Goal: Register for event/course

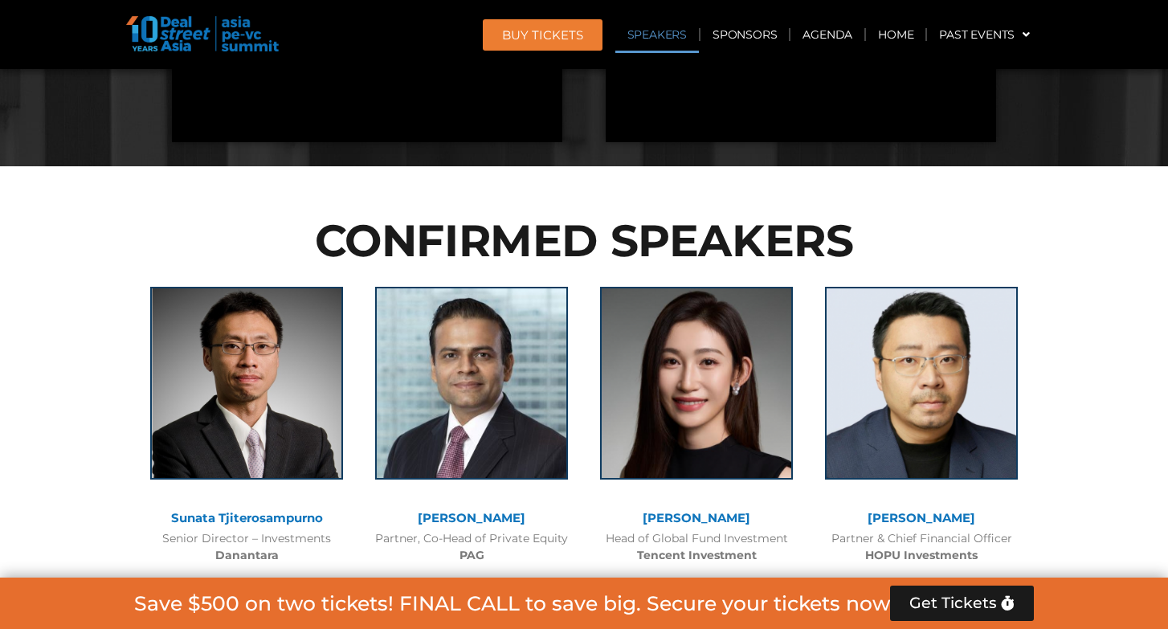
scroll to position [1615, 0]
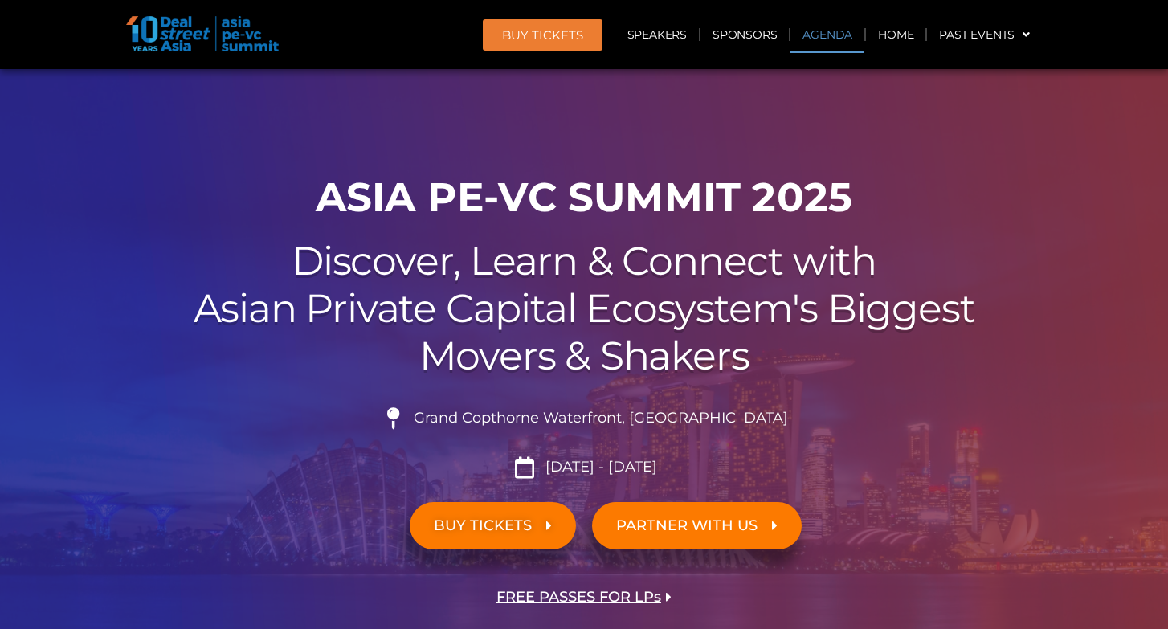
scroll to position [827, 0]
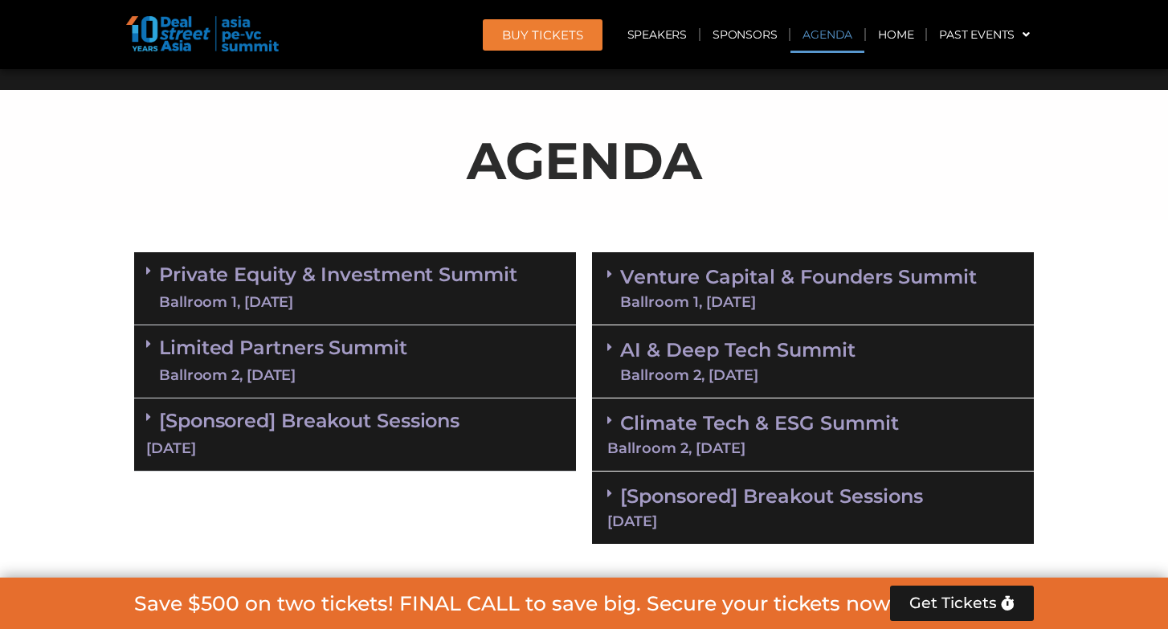
click at [465, 293] on div "Ballroom 1, [DATE]" at bounding box center [338, 303] width 358 height 20
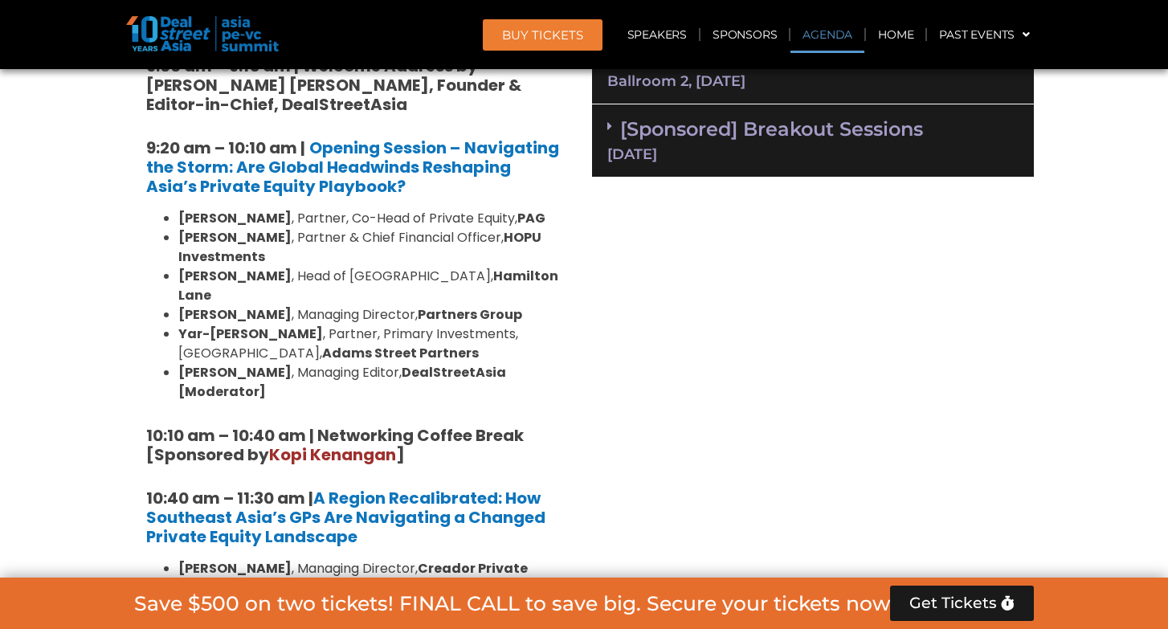
scroll to position [1389, 0]
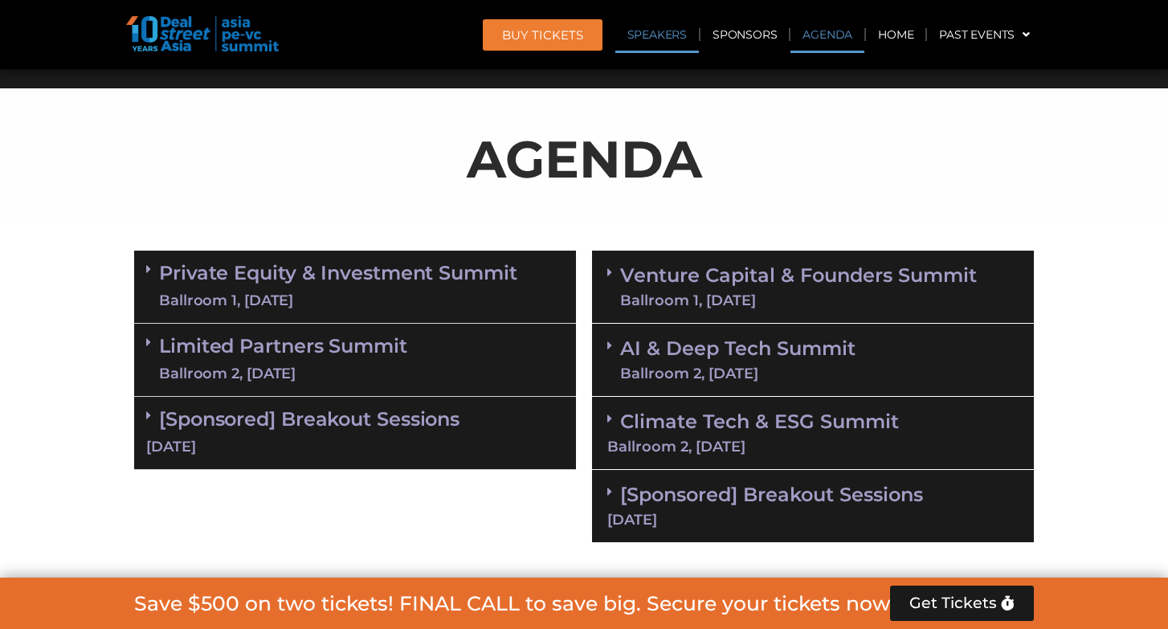
scroll to position [892, 0]
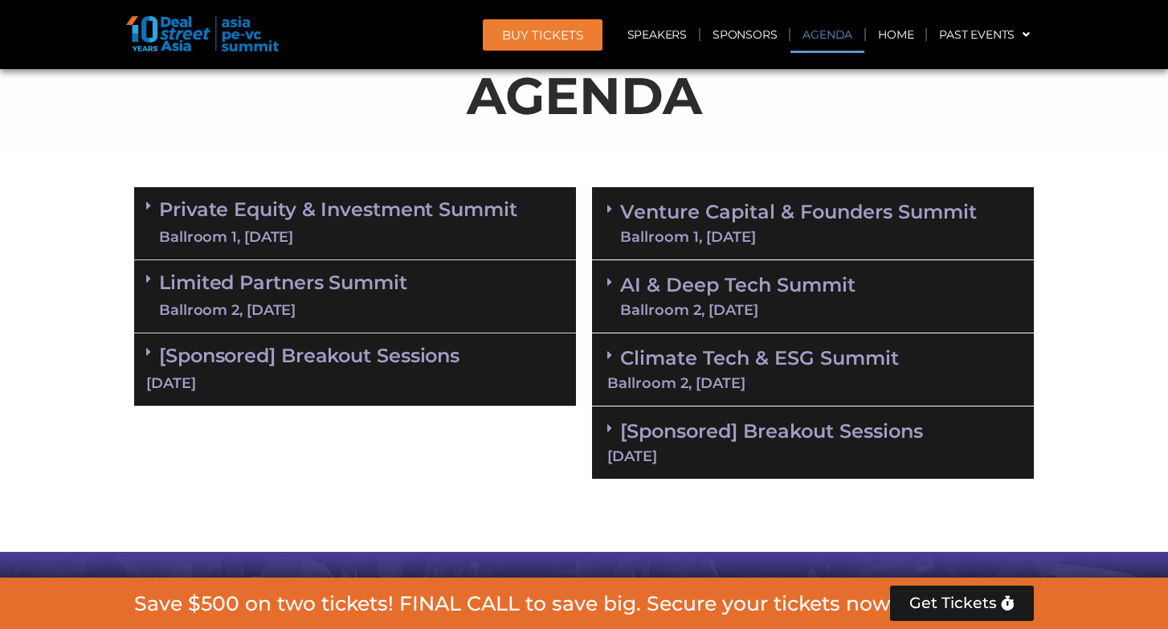
click at [516, 179] on div "Private Equity & Investment Summit Ballroom 1, [DATE] 8:00 am – 9:00 am | Regis…" at bounding box center [355, 333] width 458 height 309
click at [510, 209] on link "Private Equity & Investment Summit Ballroom 1, 10 Sept" at bounding box center [338, 223] width 358 height 48
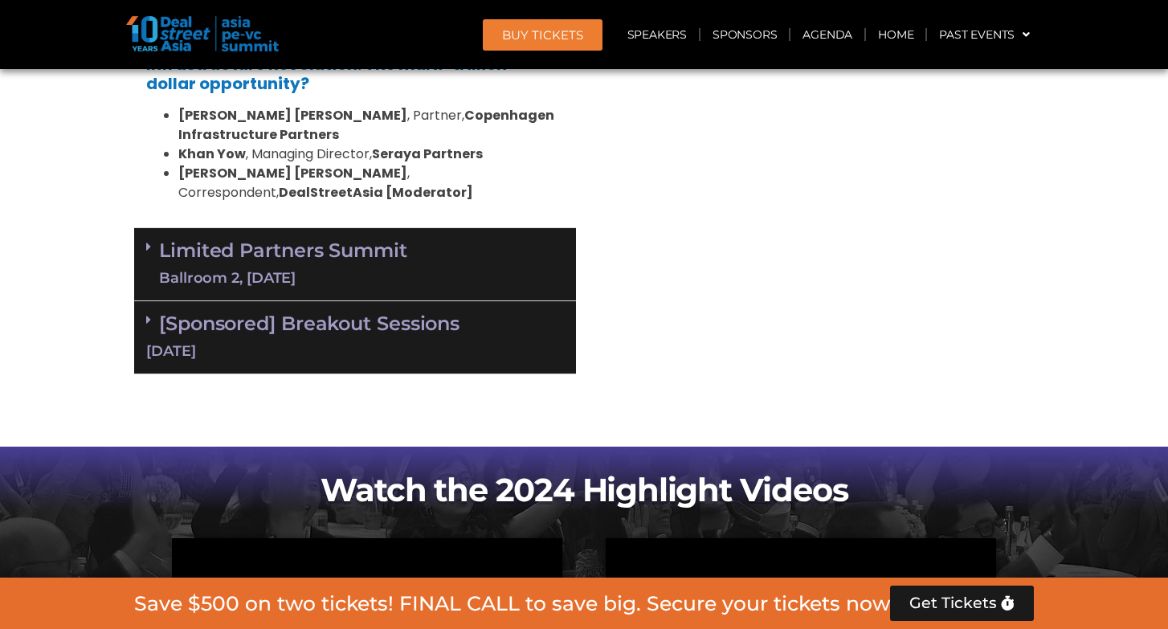
scroll to position [3142, 0]
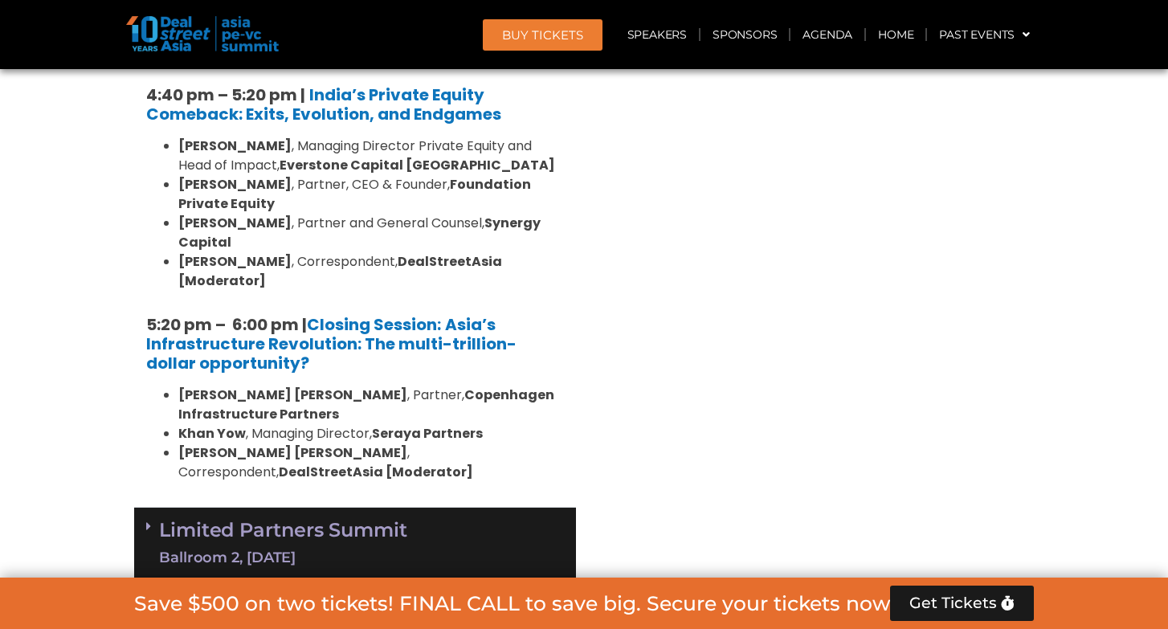
click at [358, 520] on link "Limited Partners Summit Ballroom 2, 10 Sept" at bounding box center [283, 544] width 248 height 48
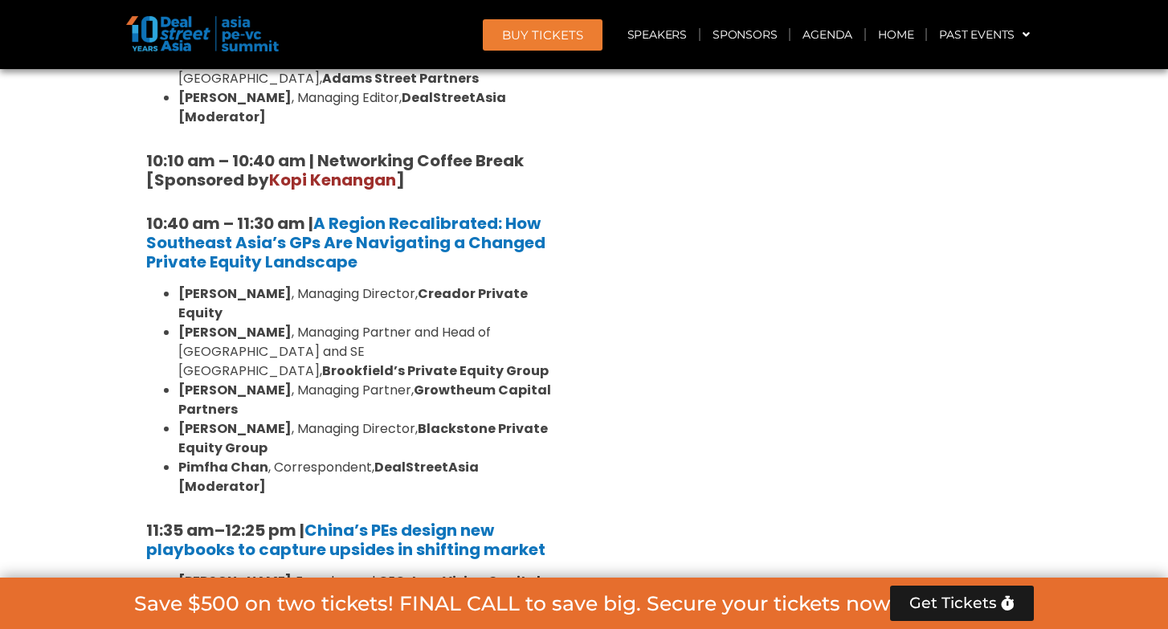
scroll to position [1467, 0]
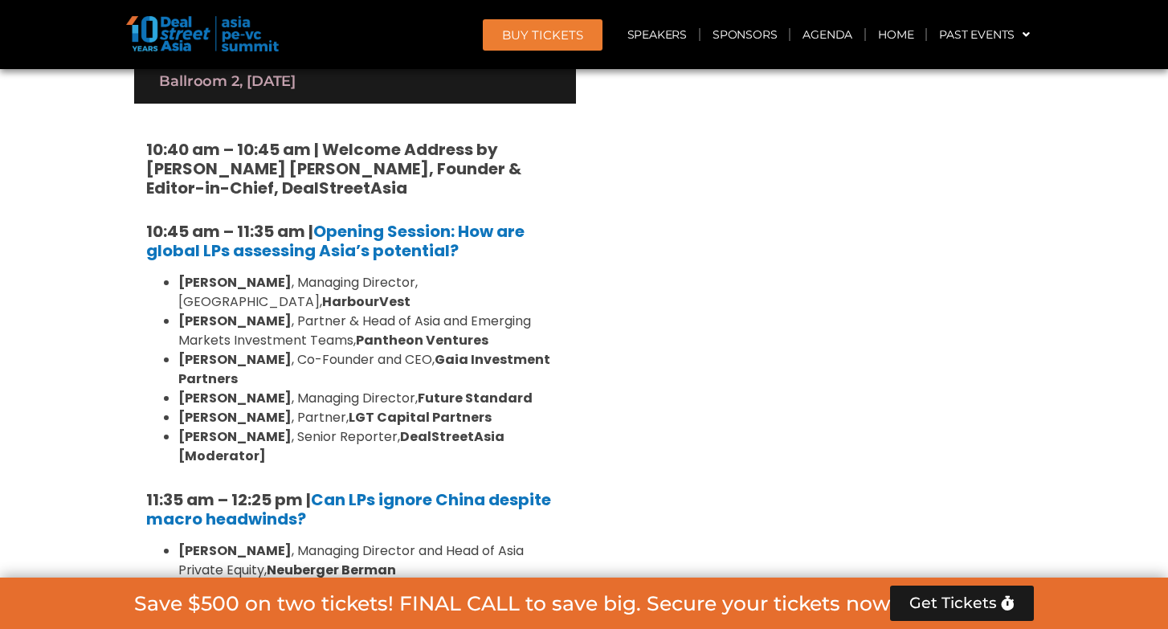
scroll to position [3696, 0]
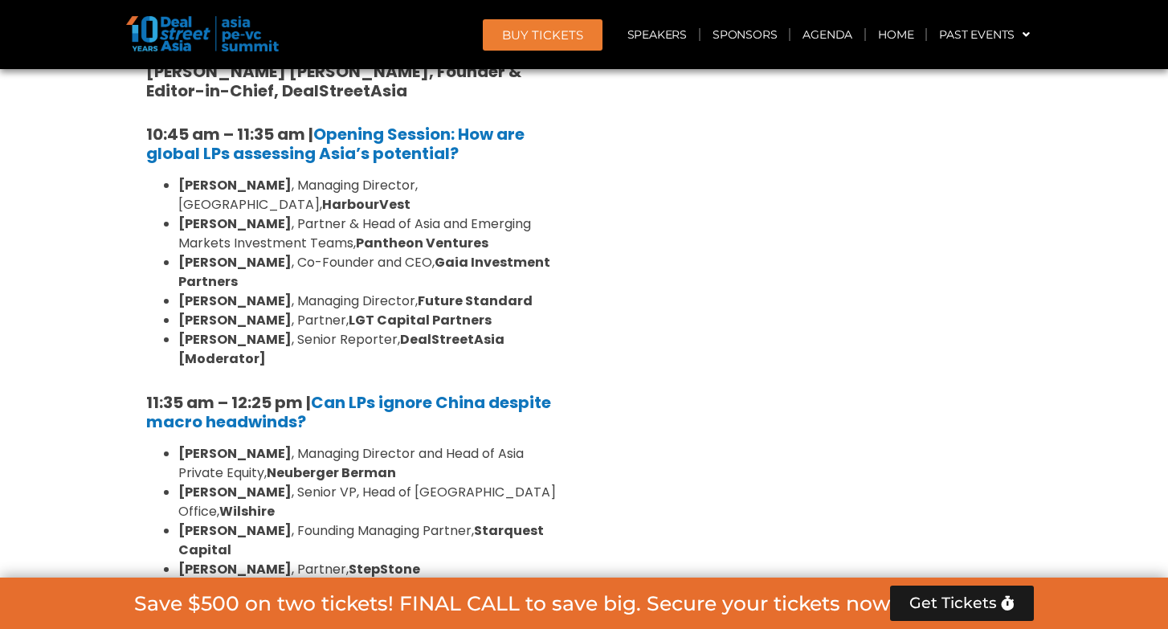
scroll to position [3717, 0]
